Goal: Check status: Check status

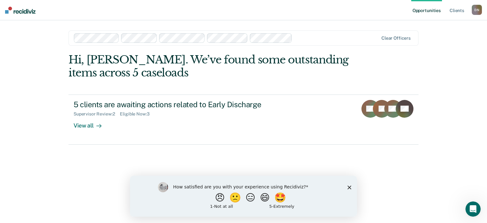
click at [339, 23] on main "Clear officers Hi, [PERSON_NAME]. We’ve found some outstanding items across 5 c…" at bounding box center [243, 113] width 365 height 187
click at [464, 11] on link "Client s" at bounding box center [456, 10] width 17 height 20
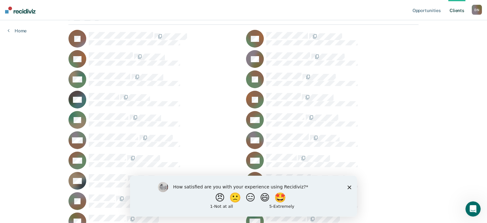
scroll to position [67, 0]
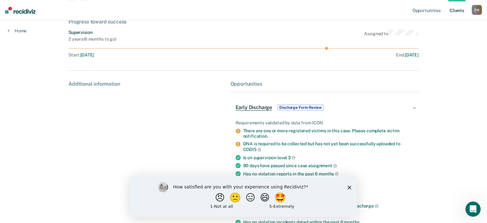
scroll to position [67, 0]
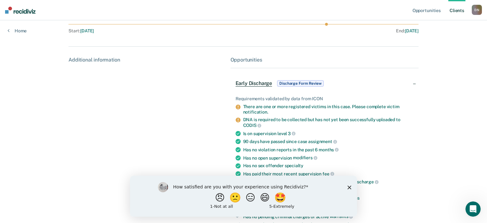
click at [305, 86] on span "Discharge Form Review" at bounding box center [300, 83] width 46 height 6
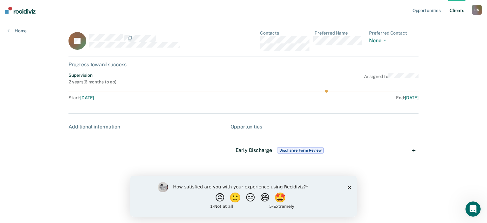
click at [310, 148] on span "Discharge Form Review" at bounding box center [300, 150] width 46 height 6
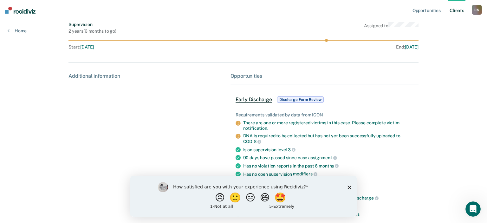
scroll to position [100, 0]
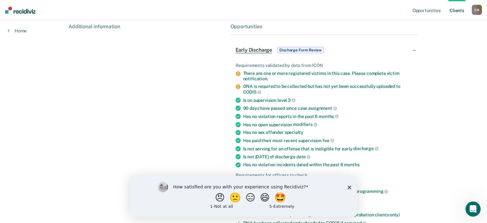
click at [238, 88] on icon at bounding box center [238, 86] width 5 height 5
click at [237, 73] on icon at bounding box center [238, 73] width 5 height 5
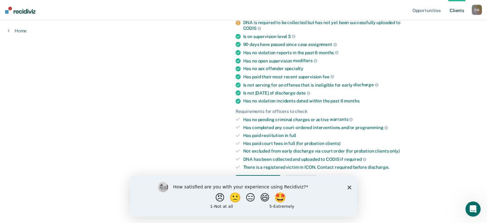
scroll to position [0, 0]
